Goal: Find specific page/section: Find specific page/section

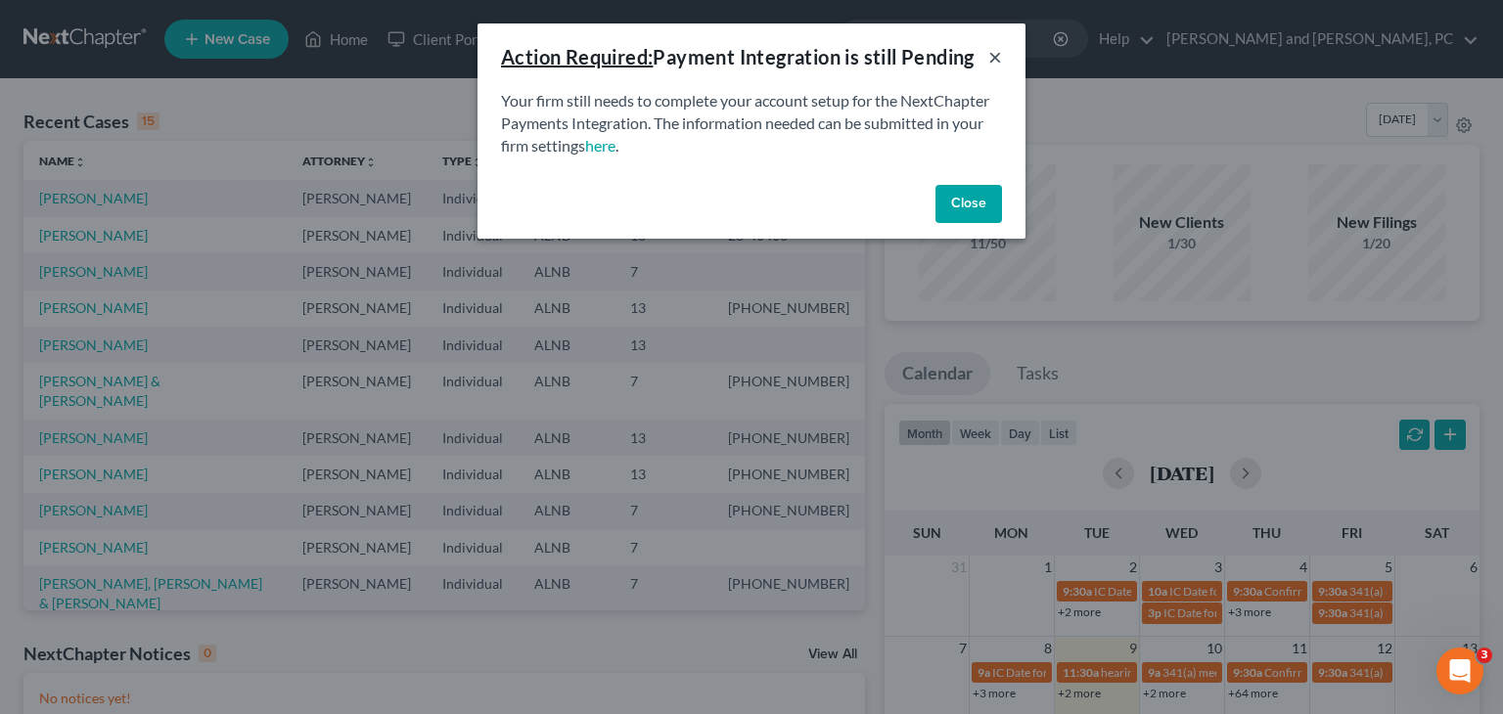
click at [994, 59] on button "×" at bounding box center [995, 56] width 14 height 23
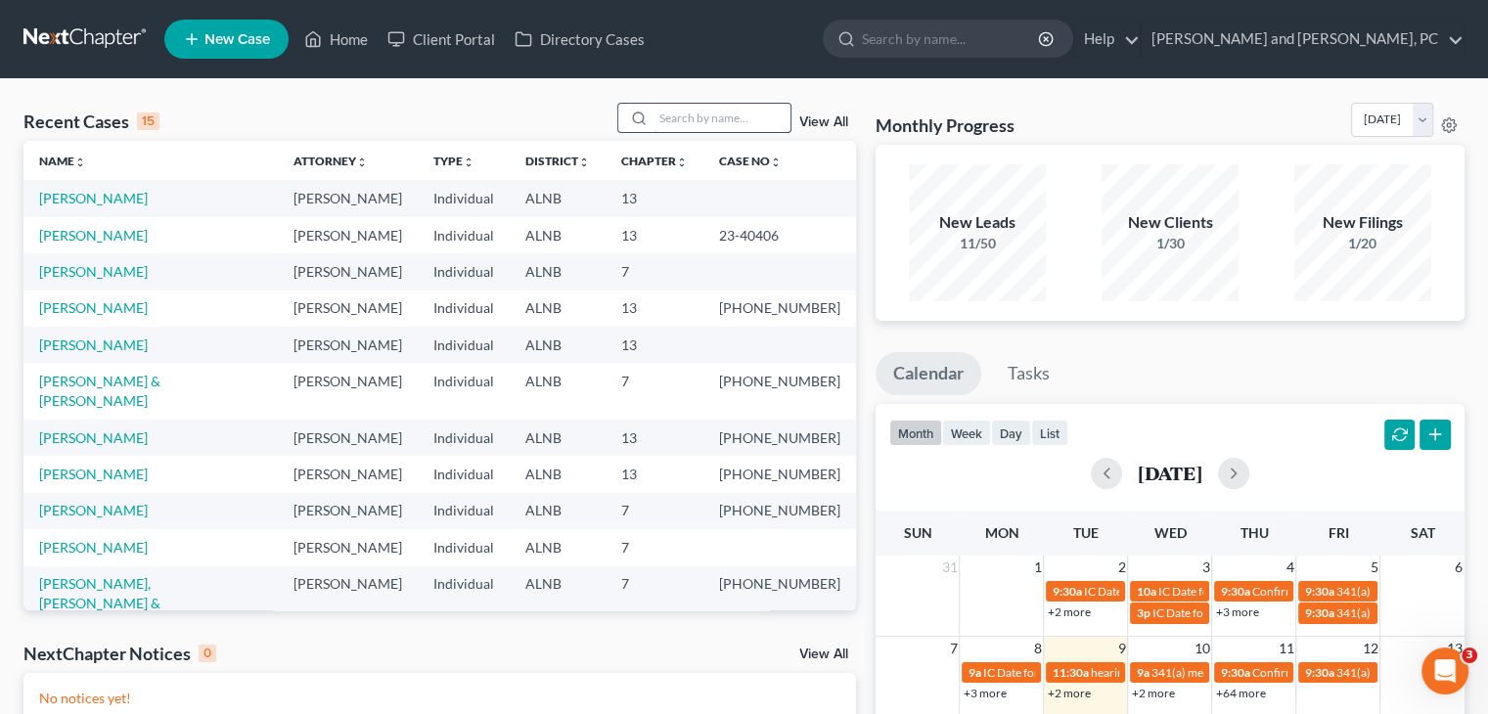
click at [697, 119] on input "search" at bounding box center [721, 118] width 137 height 28
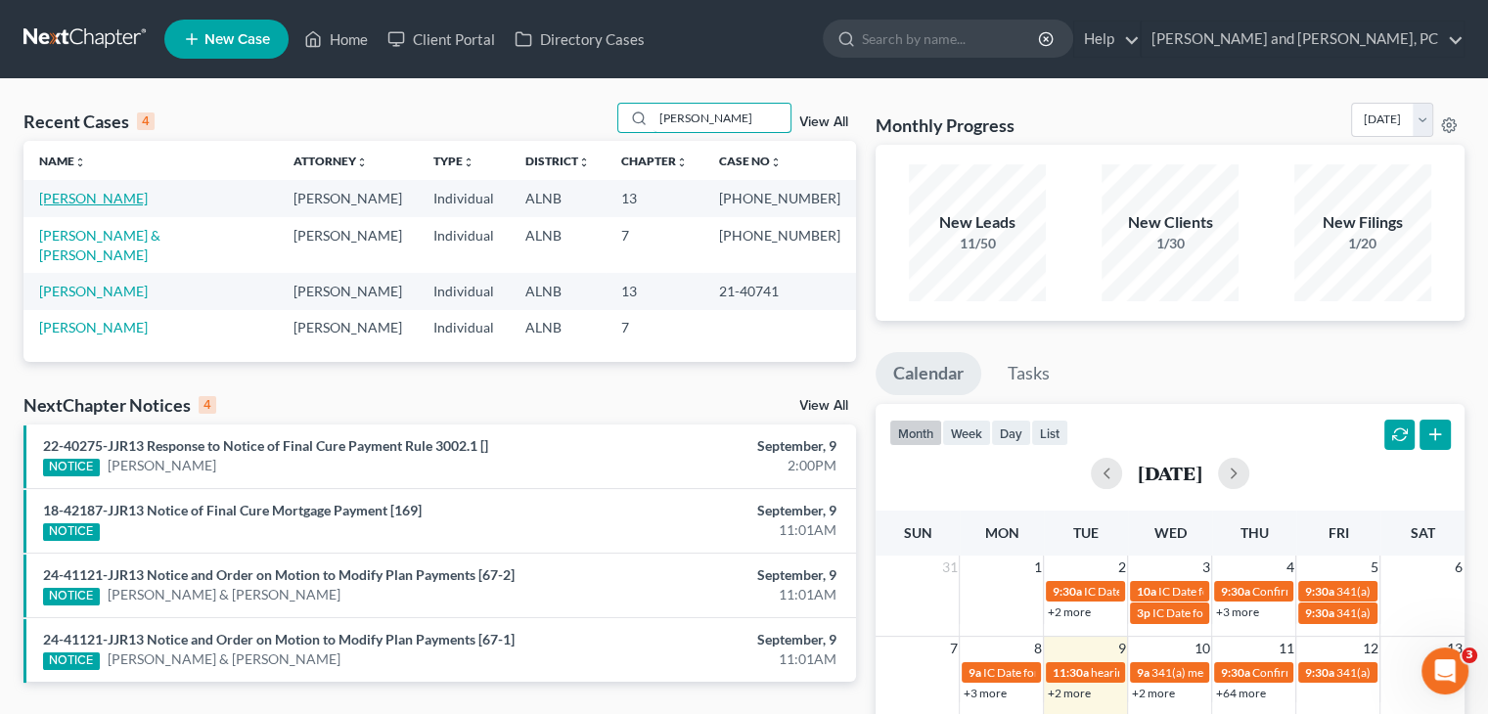
type input "[PERSON_NAME]"
click at [113, 201] on link "[PERSON_NAME]" at bounding box center [93, 198] width 109 height 17
select select "6"
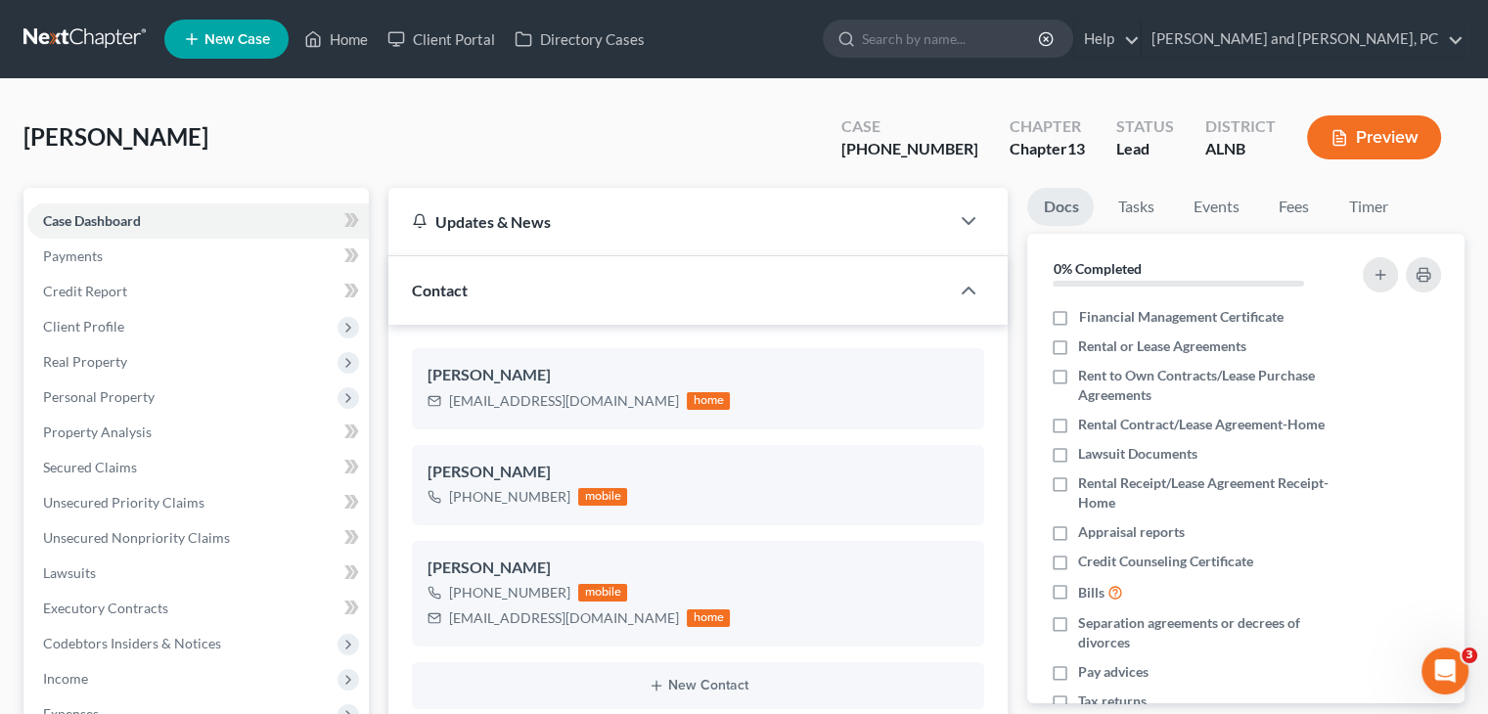
scroll to position [687, 0]
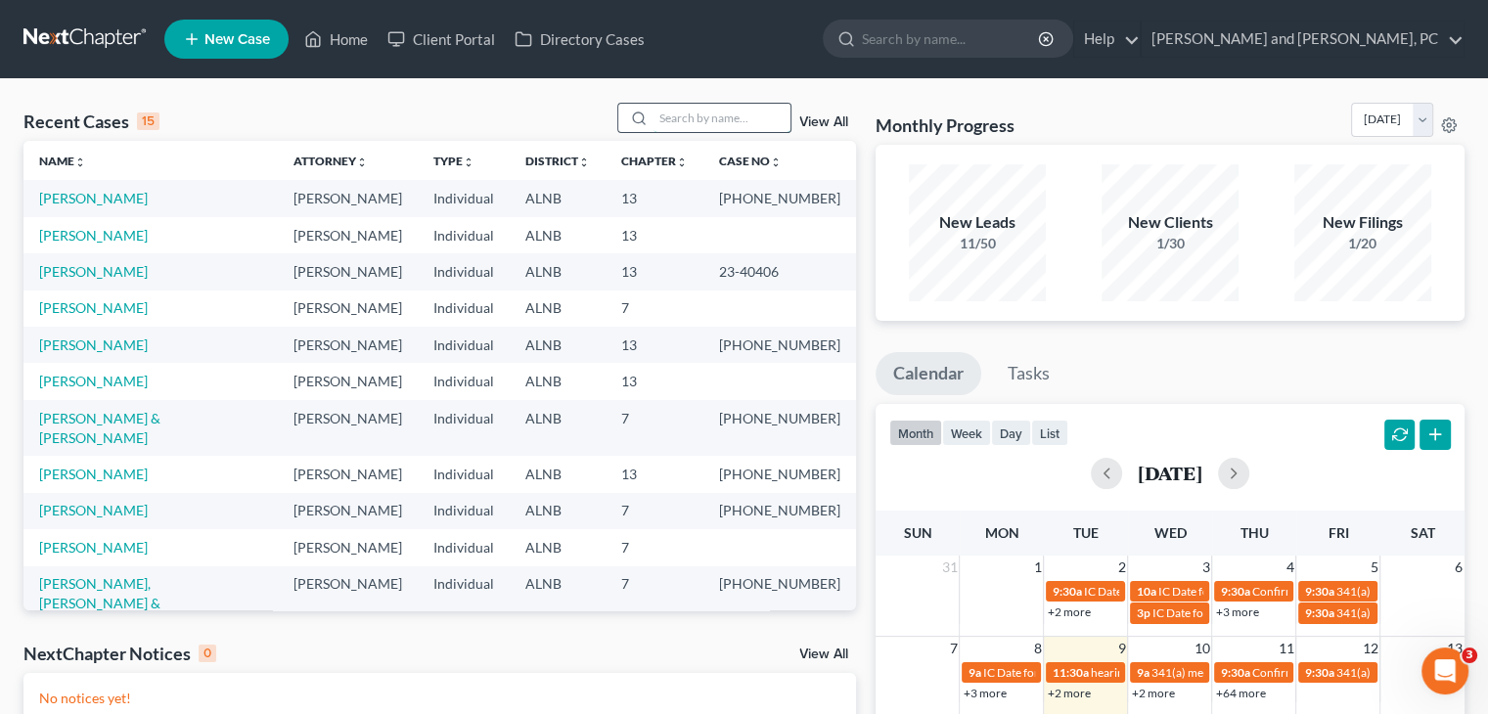
click at [698, 118] on input "search" at bounding box center [721, 118] width 137 height 28
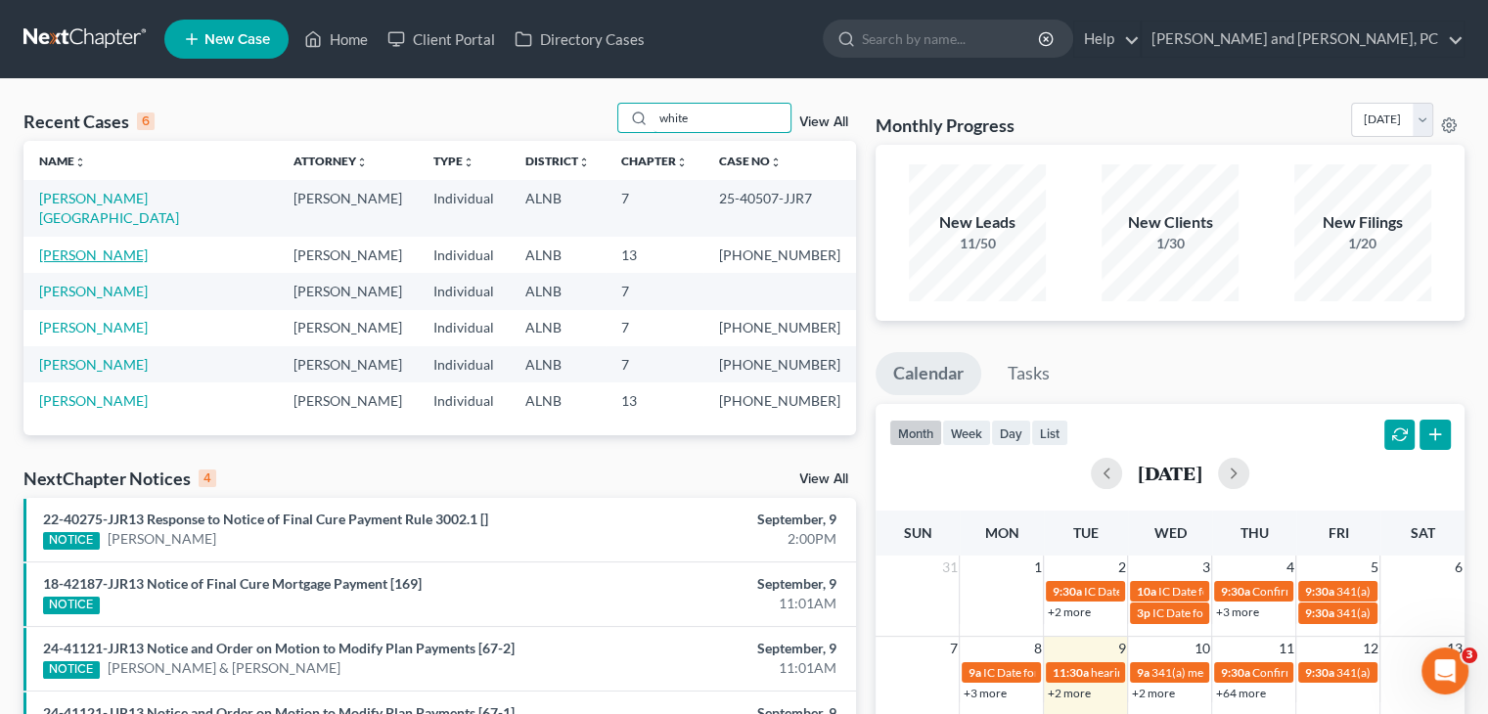
type input "white"
click at [91, 247] on link "[PERSON_NAME]" at bounding box center [93, 255] width 109 height 17
select select "6"
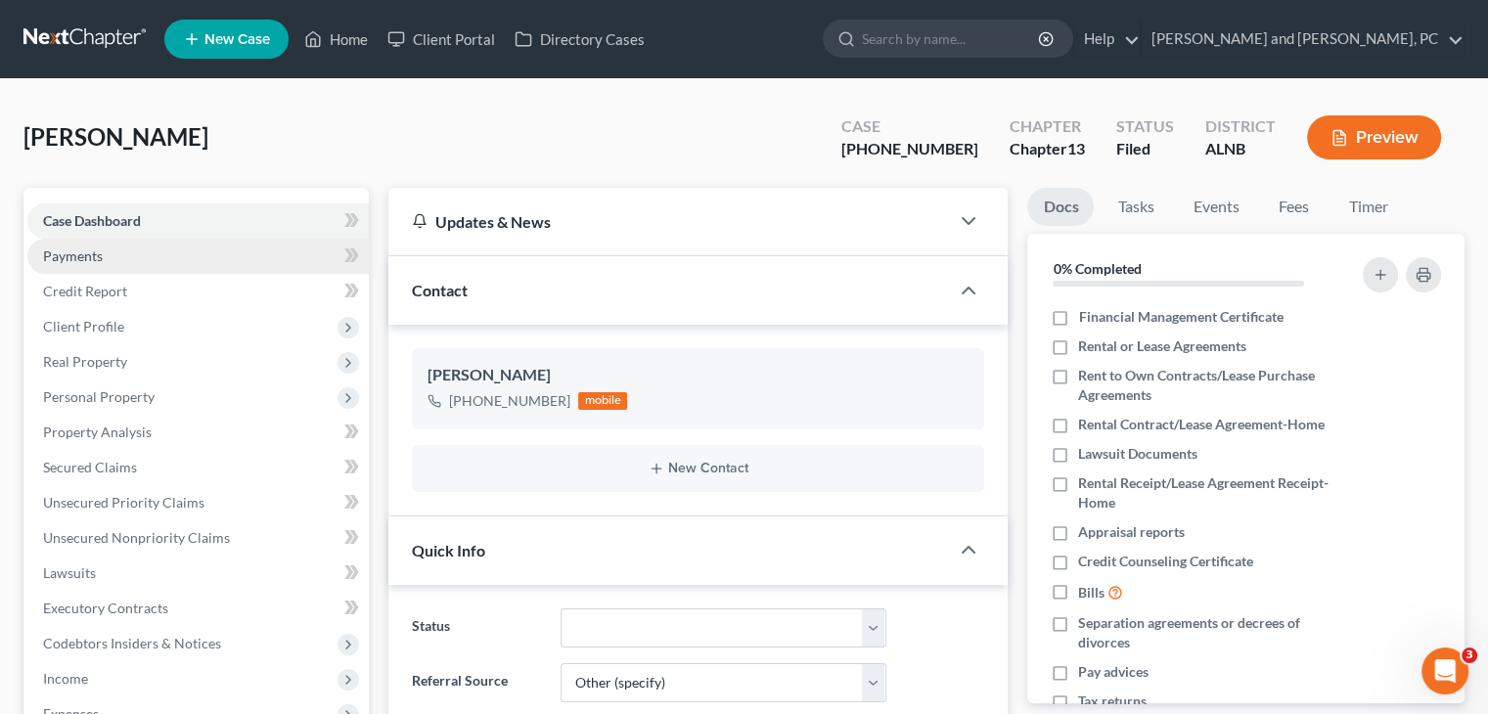
scroll to position [90, 0]
